Goal: Task Accomplishment & Management: Complete application form

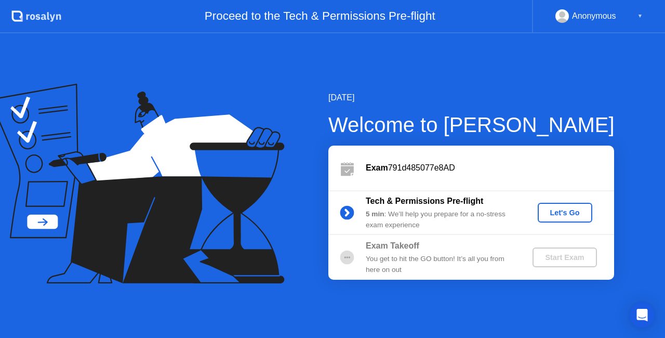
click at [576, 212] on div "Let's Go" at bounding box center [565, 212] width 46 height 8
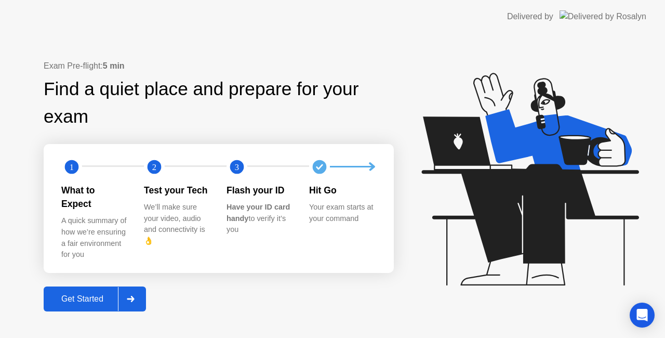
click at [141, 294] on div at bounding box center [130, 299] width 25 height 24
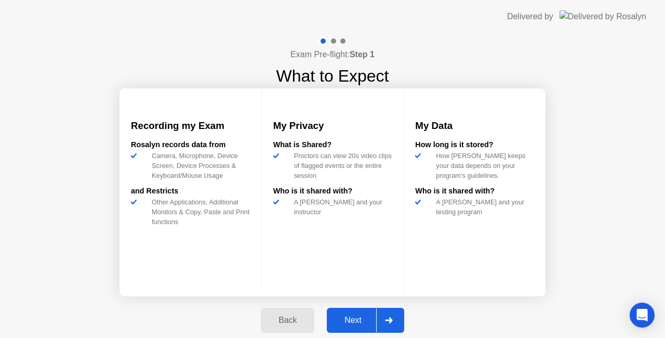
click at [394, 318] on div at bounding box center [388, 320] width 25 height 24
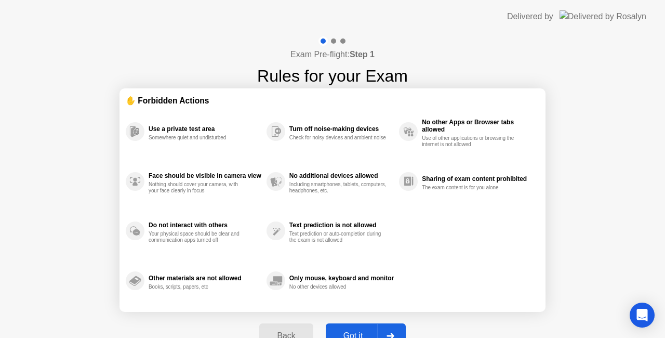
click at [394, 318] on div "Back Got it" at bounding box center [332, 336] width 159 height 48
click at [364, 336] on div "Got it" at bounding box center [353, 335] width 49 height 9
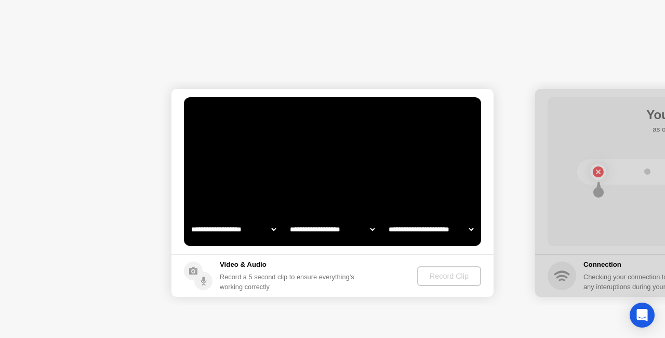
select select "**********"
select select "*******"
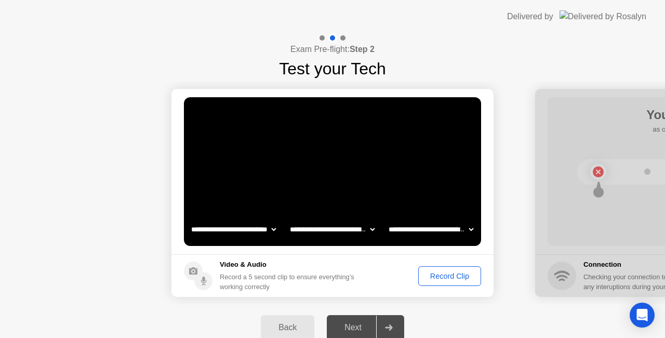
click at [436, 273] on div "Record Clip" at bounding box center [450, 276] width 56 height 8
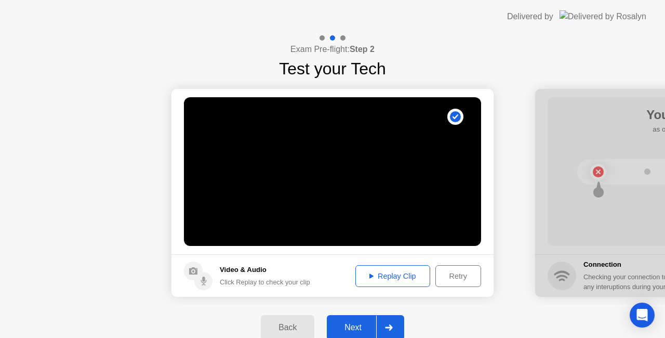
click at [355, 326] on div "Next" at bounding box center [353, 327] width 46 height 9
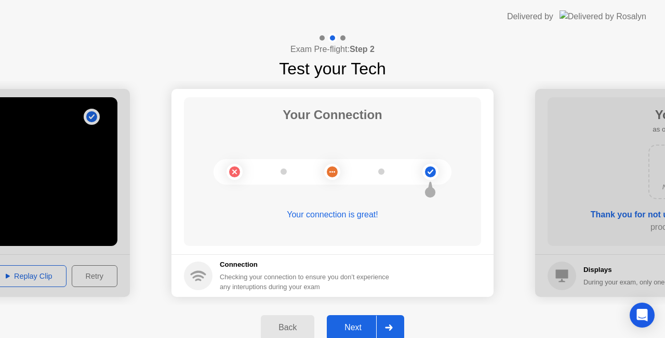
click at [355, 326] on div "Next" at bounding box center [353, 327] width 46 height 9
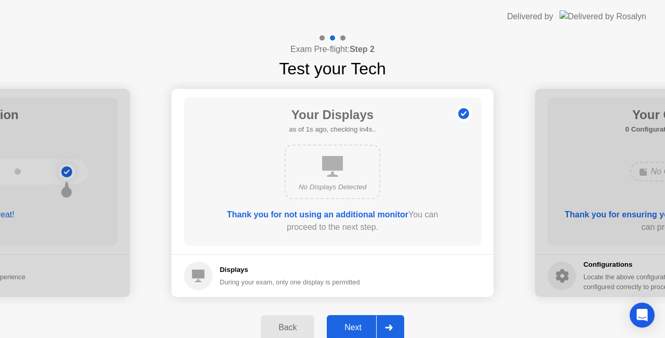
click at [355, 326] on div "Next" at bounding box center [353, 327] width 46 height 9
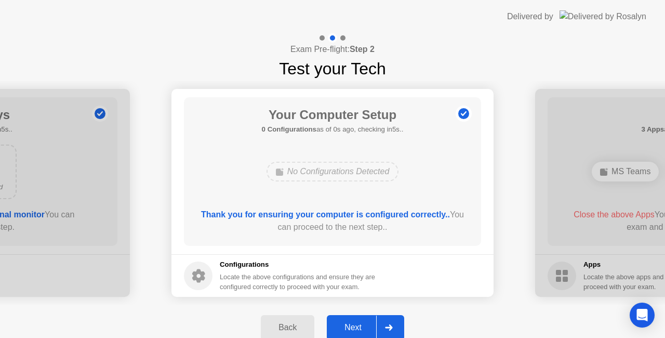
click at [355, 326] on div "Next" at bounding box center [353, 327] width 46 height 9
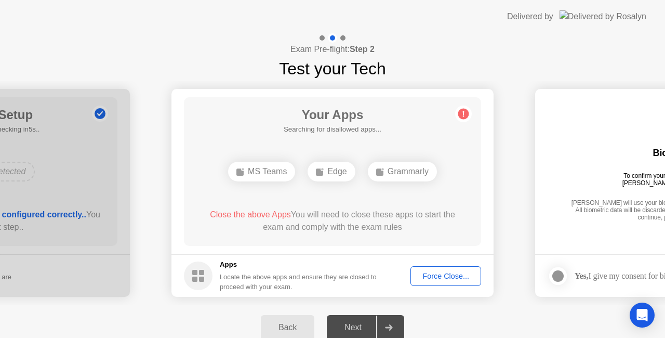
click at [437, 272] on div "Force Close..." at bounding box center [445, 276] width 63 height 8
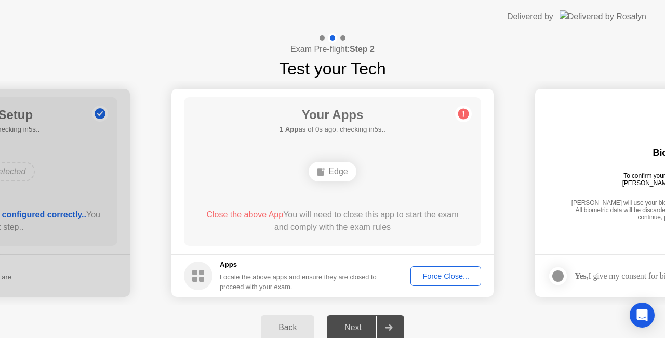
click at [453, 272] on div "Force Close..." at bounding box center [445, 276] width 63 height 8
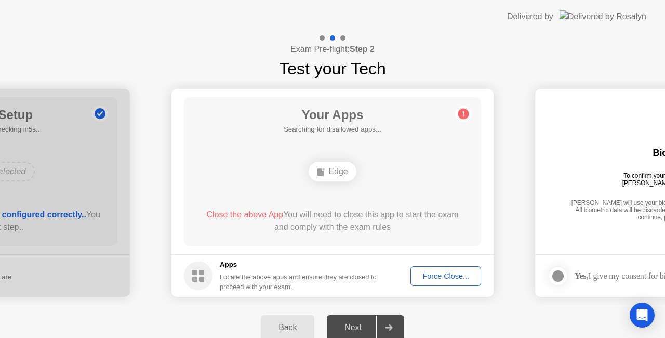
click at [490, 308] on div "Back Next" at bounding box center [332, 328] width 665 height 46
click at [441, 274] on div "Force Close..." at bounding box center [445, 276] width 63 height 8
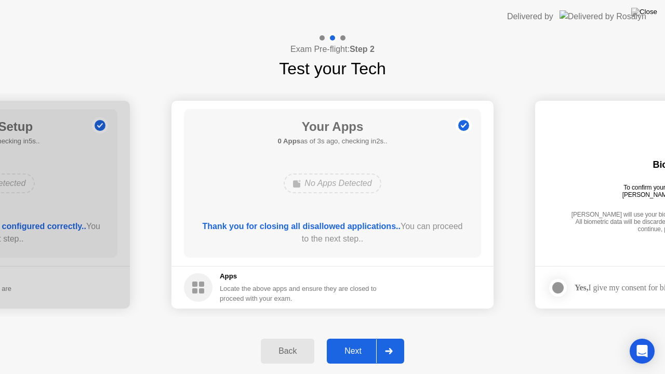
click at [349, 337] on div "Next" at bounding box center [353, 351] width 46 height 9
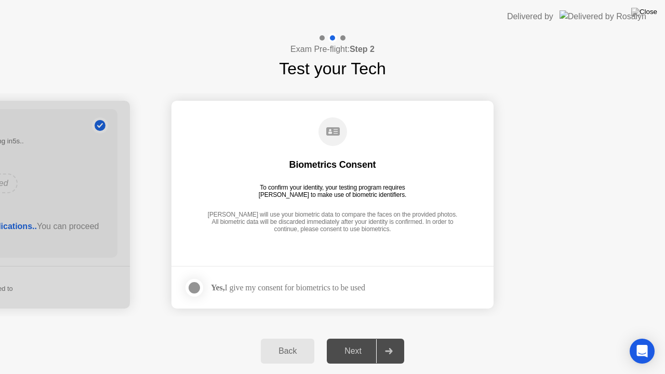
click at [202, 281] on label at bounding box center [197, 288] width 27 height 21
click at [362, 337] on div "Next" at bounding box center [353, 351] width 46 height 9
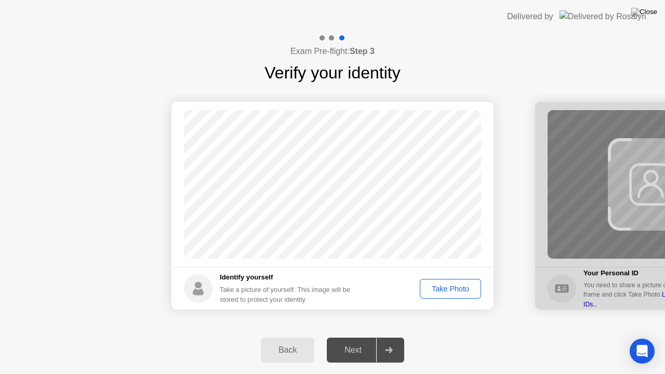
click at [450, 288] on div "Take Photo" at bounding box center [451, 289] width 54 height 8
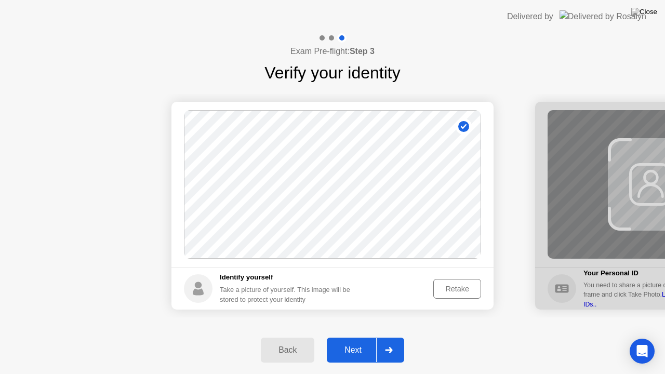
click at [348, 337] on div "Next" at bounding box center [353, 350] width 46 height 9
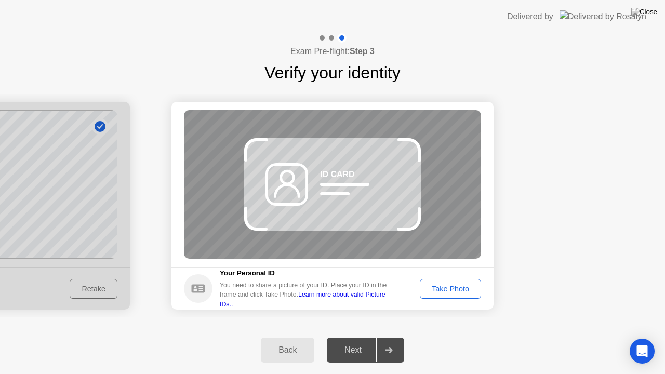
click at [453, 295] on button "Take Photo" at bounding box center [450, 289] width 61 height 20
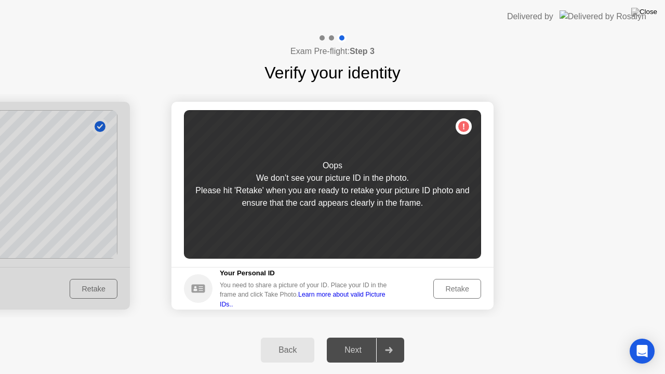
click at [456, 288] on div "Retake" at bounding box center [457, 289] width 41 height 8
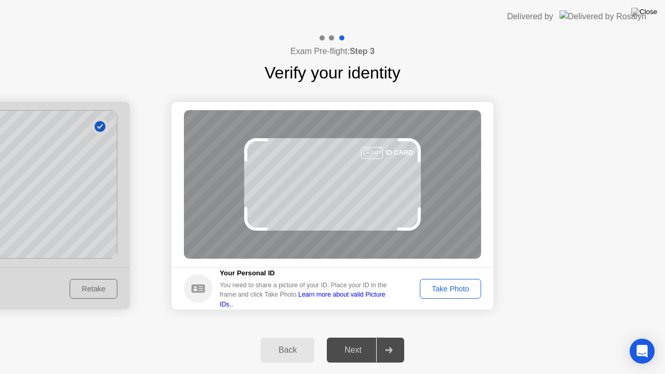
click at [443, 285] on div "Take Photo" at bounding box center [451, 289] width 54 height 8
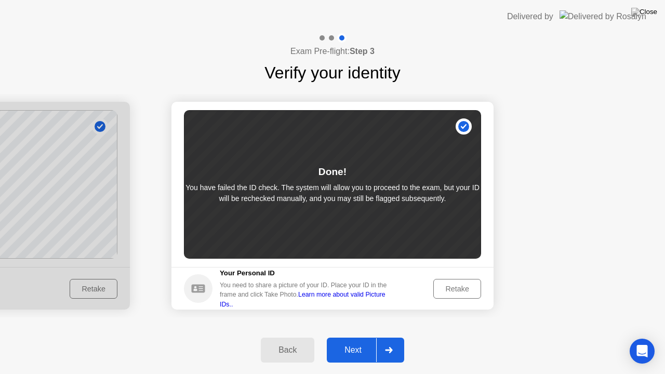
click at [348, 337] on div "Next" at bounding box center [353, 350] width 46 height 9
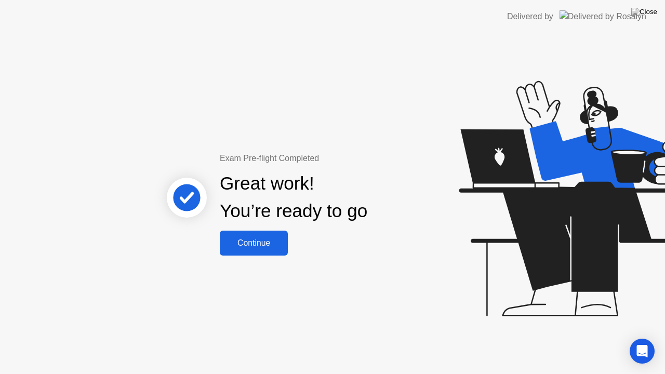
click at [255, 240] on div "Continue" at bounding box center [254, 243] width 62 height 9
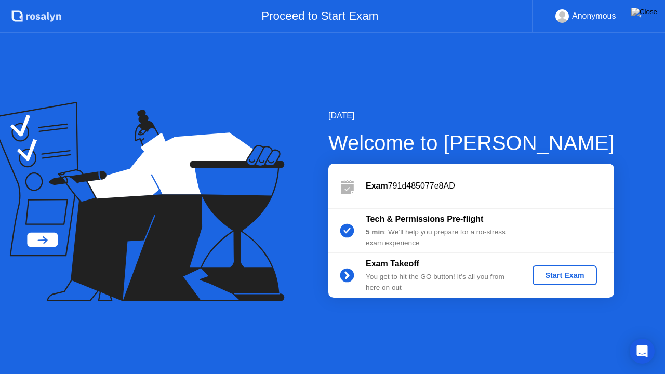
click at [553, 276] on div "Start Exam" at bounding box center [565, 275] width 56 height 8
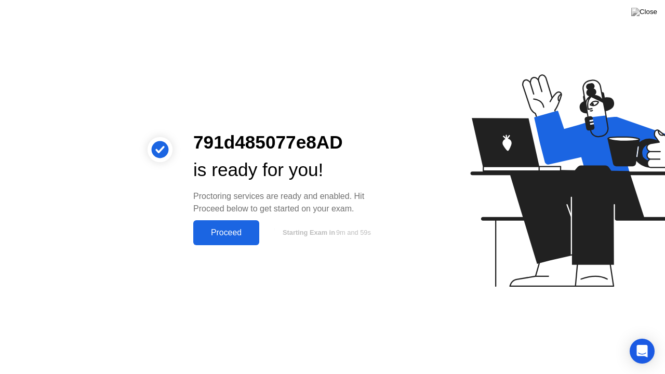
click at [224, 238] on div "Proceed" at bounding box center [226, 232] width 60 height 9
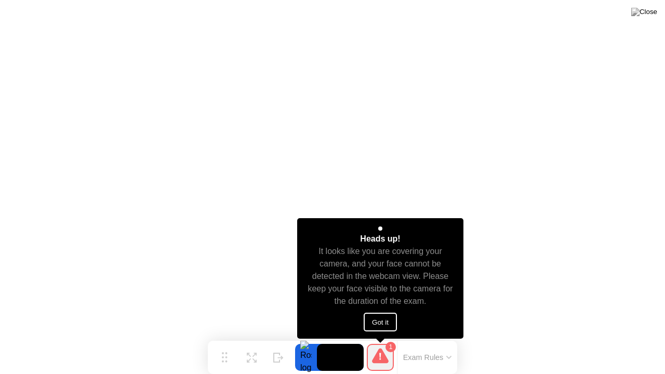
click at [380, 319] on button "Got it" at bounding box center [380, 322] width 33 height 19
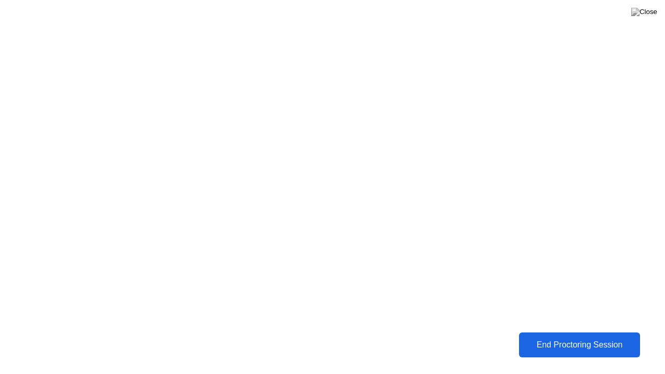
click at [544, 337] on div "End Proctoring Session" at bounding box center [579, 344] width 115 height 9
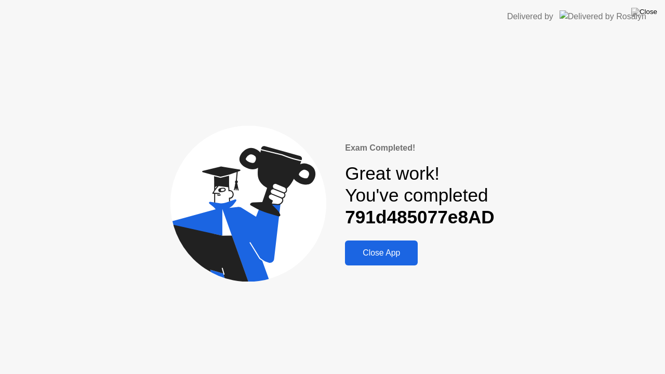
click at [378, 251] on div "Close App" at bounding box center [381, 252] width 67 height 9
